Goal: Check status: Check status

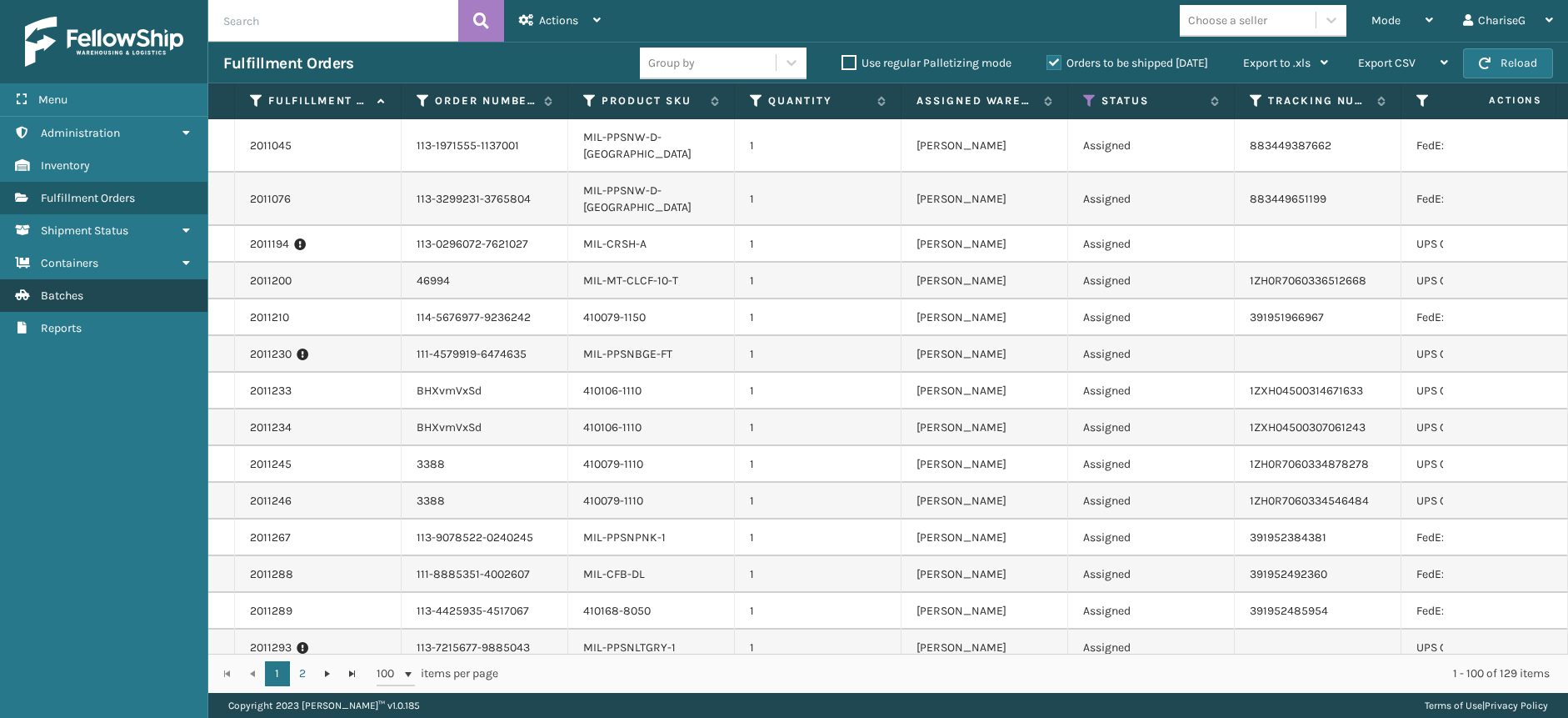
click at [91, 291] on link "Batches" at bounding box center [104, 295] width 208 height 32
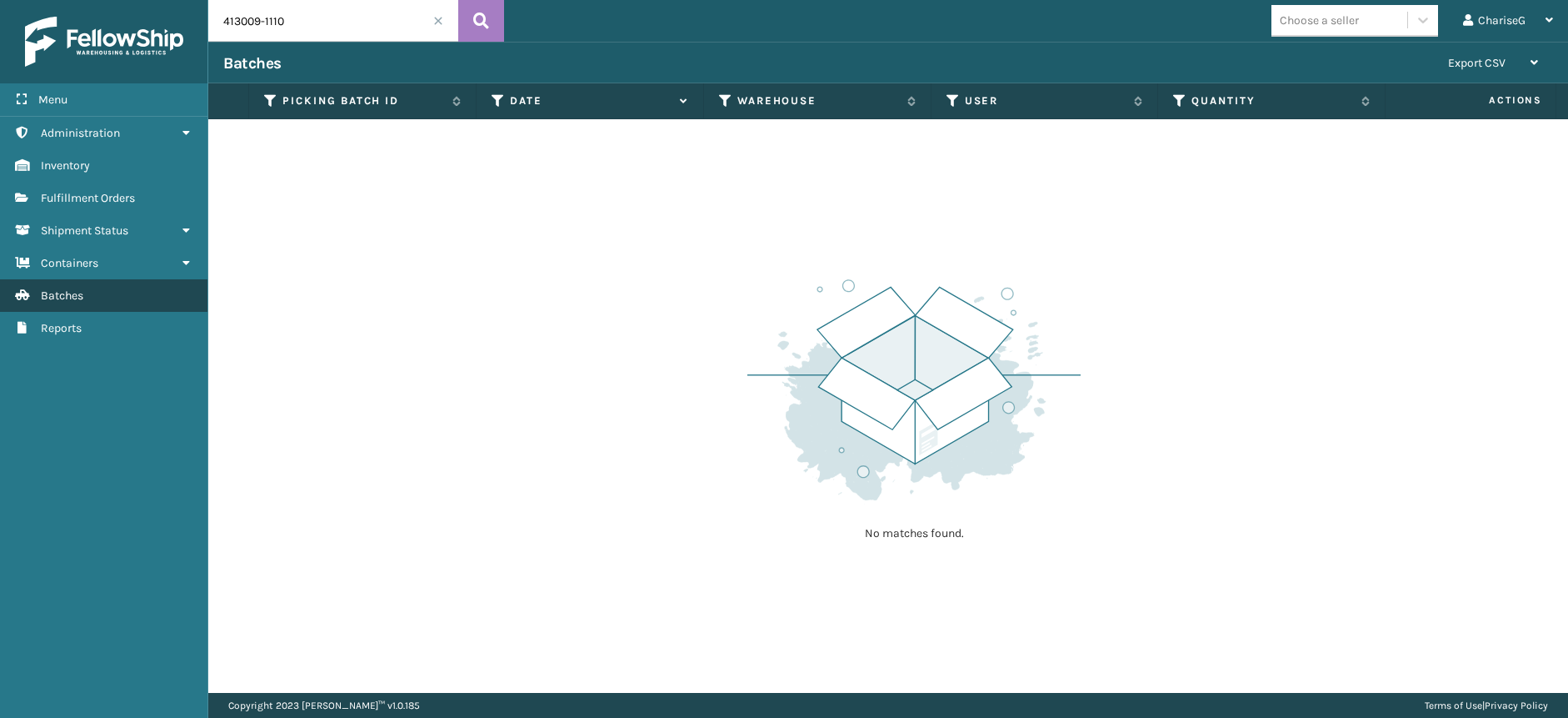
click at [129, 293] on link "Batches" at bounding box center [104, 295] width 208 height 32
click at [111, 289] on link "Batches Batches" at bounding box center [104, 295] width 208 height 32
click at [438, 22] on span at bounding box center [438, 21] width 10 height 10
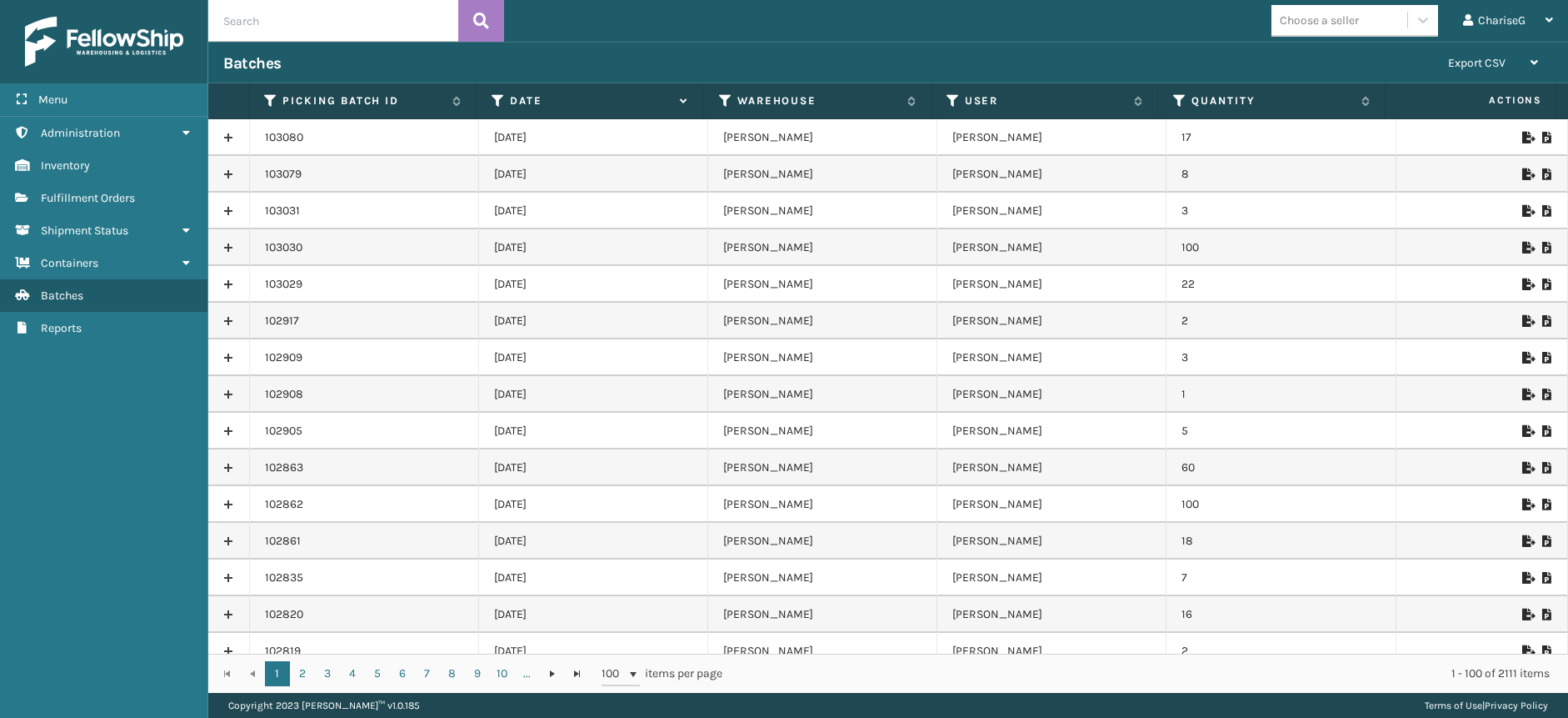
click at [1522, 281] on icon at bounding box center [1527, 284] width 10 height 12
click at [1522, 242] on icon at bounding box center [1527, 247] width 10 height 12
click at [1522, 207] on icon at bounding box center [1527, 211] width 10 height 12
click at [1522, 171] on icon at bounding box center [1527, 175] width 10 height 12
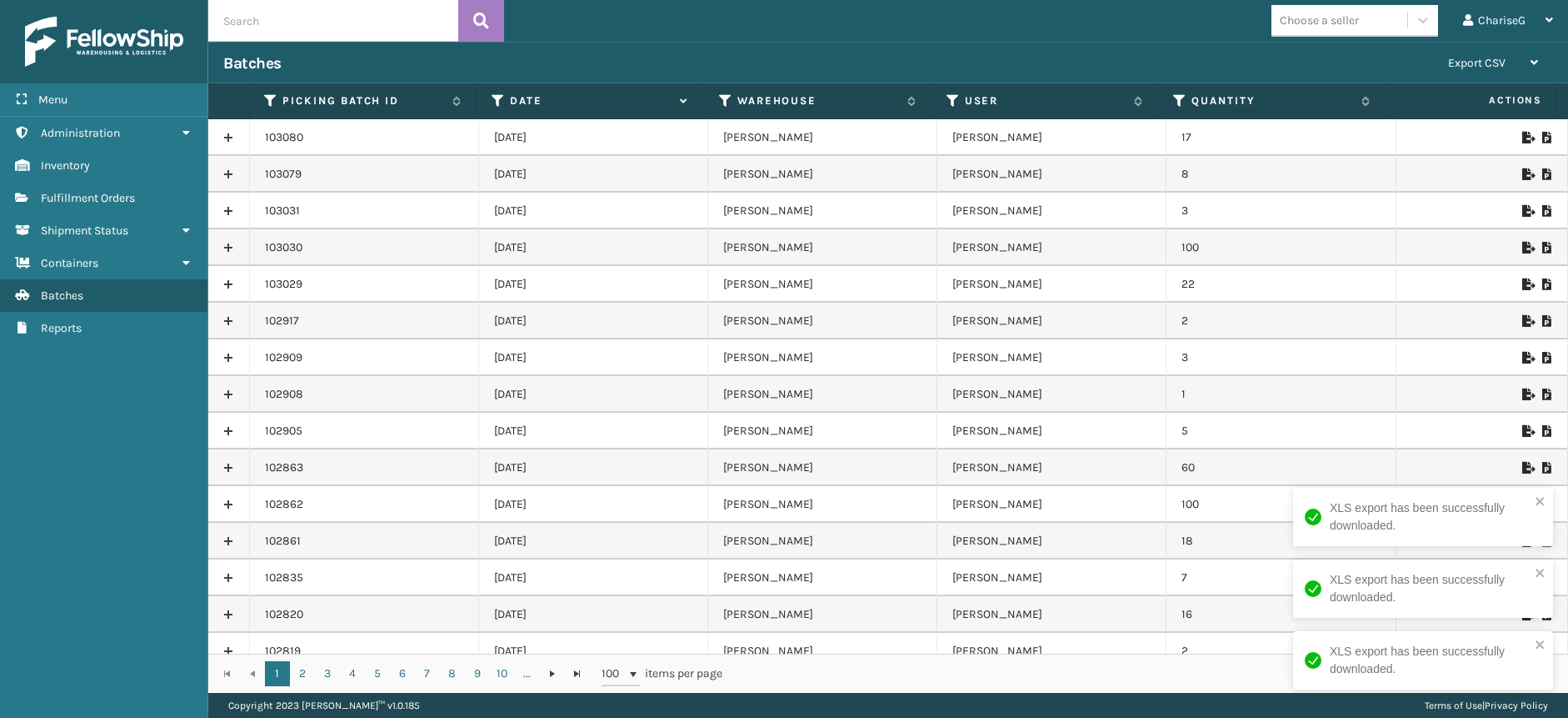
click at [1522, 136] on icon at bounding box center [1527, 137] width 10 height 12
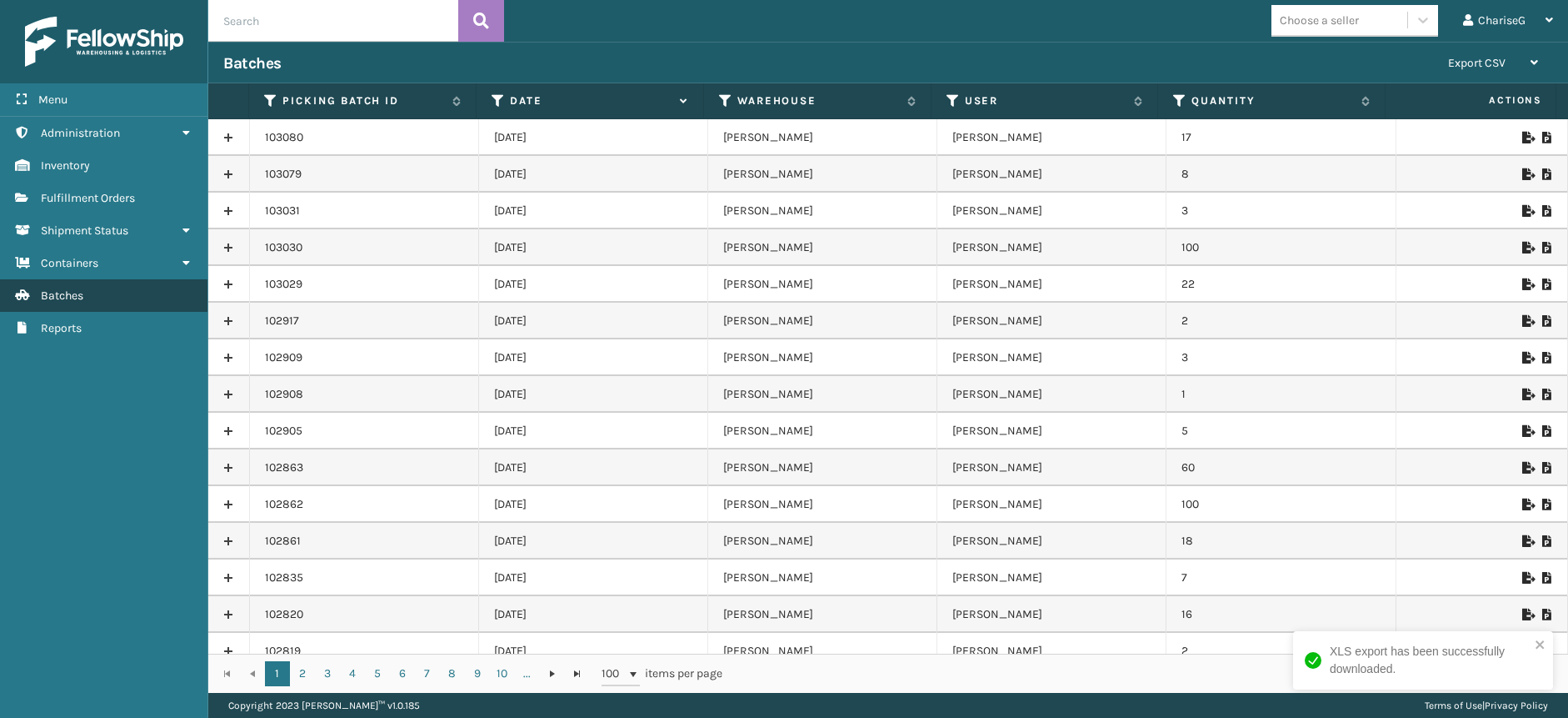
click at [114, 286] on link "Batches Batches" at bounding box center [104, 295] width 208 height 32
drag, startPoint x: 932, startPoint y: 39, endPoint x: 919, endPoint y: 35, distance: 13.6
click at [932, 39] on div "Choose a seller ChariseG Log Out" at bounding box center [1036, 21] width 1064 height 41
